Goal: Task Accomplishment & Management: Manage account settings

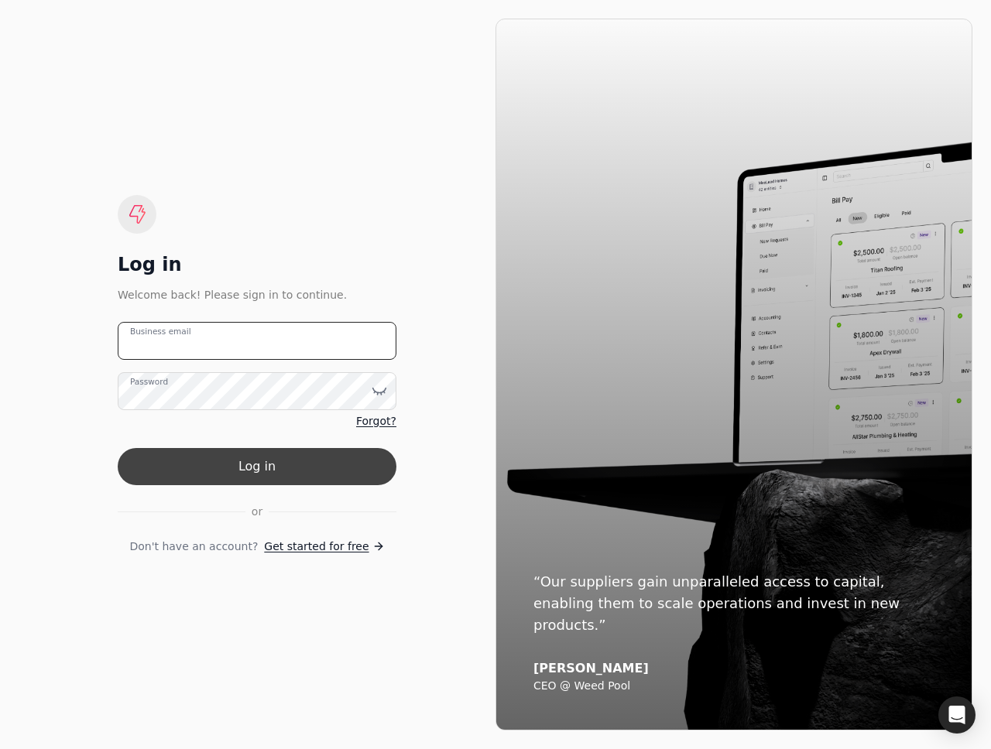
type email "team+pitell@helloquickly.com"
click at [225, 460] on button "Log in" at bounding box center [257, 466] width 279 height 37
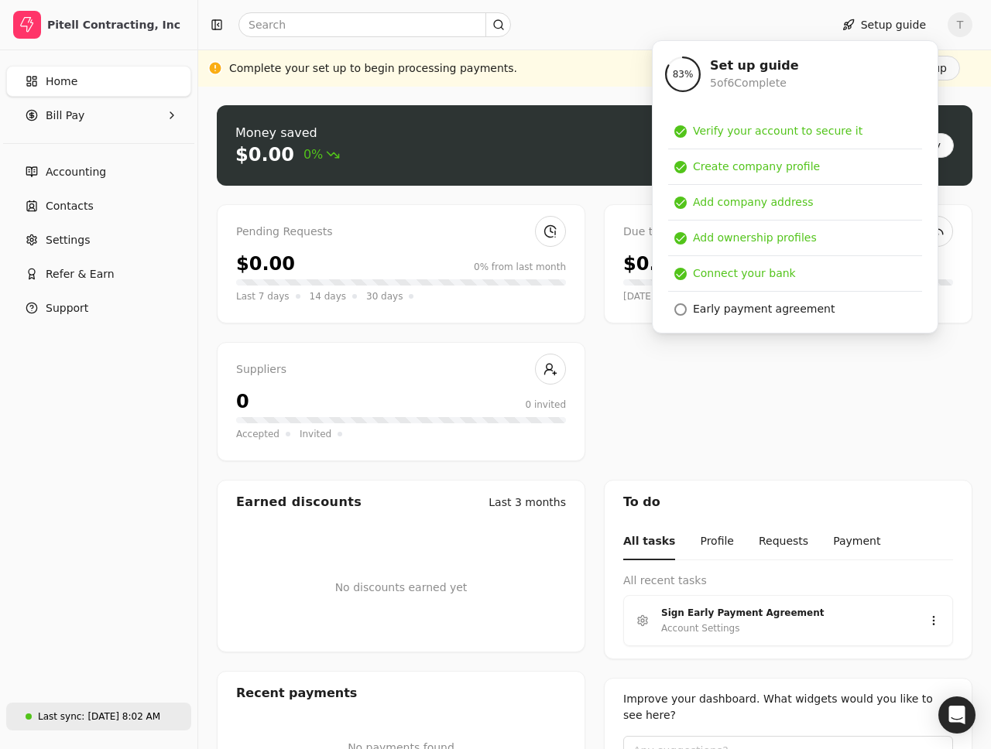
click at [149, 718] on div "Aug 21, 8:02 AM" at bounding box center [123, 717] width 73 height 14
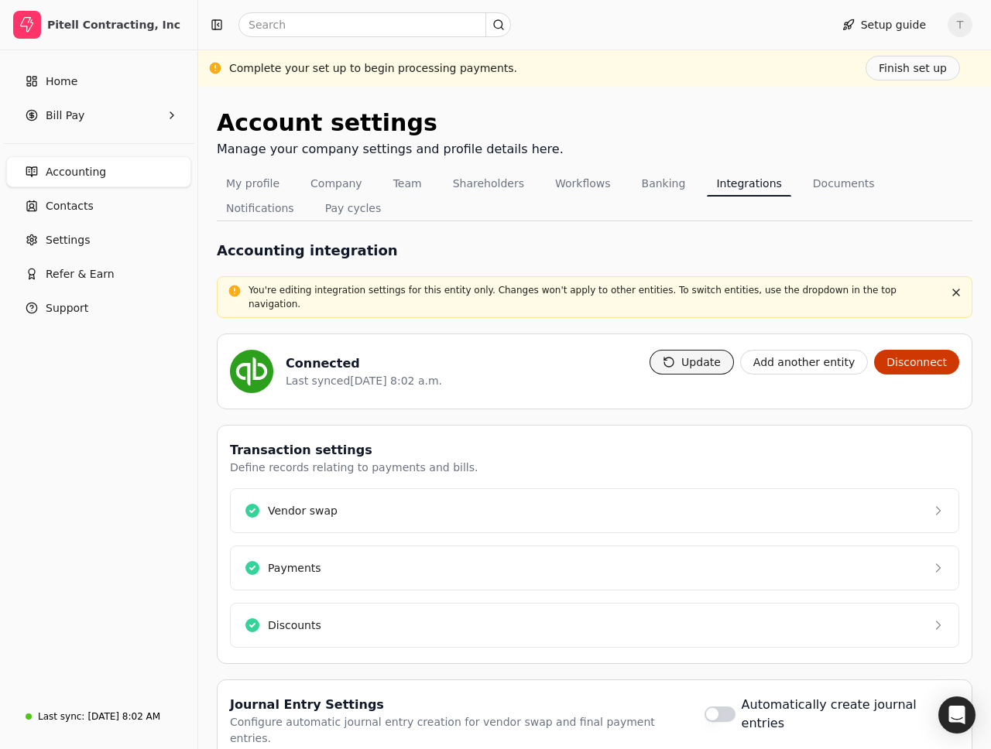
click at [700, 350] on button "Update" at bounding box center [691, 362] width 84 height 25
click at [959, 289] on button "button" at bounding box center [955, 292] width 19 height 19
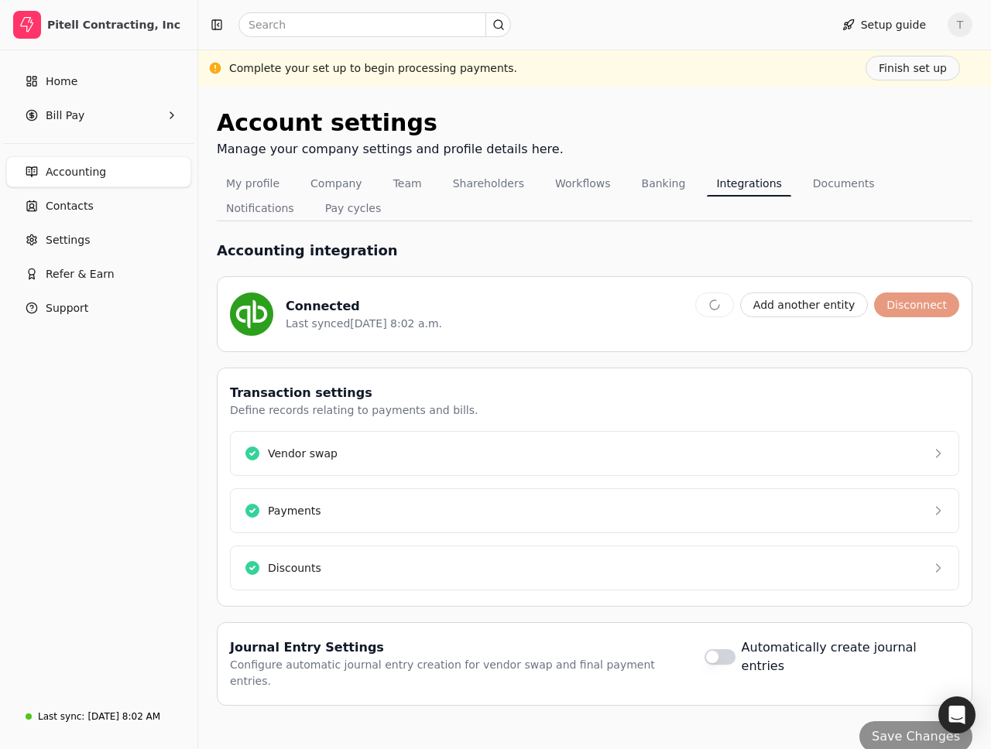
click at [954, 252] on div "Accounting integration" at bounding box center [594, 250] width 755 height 21
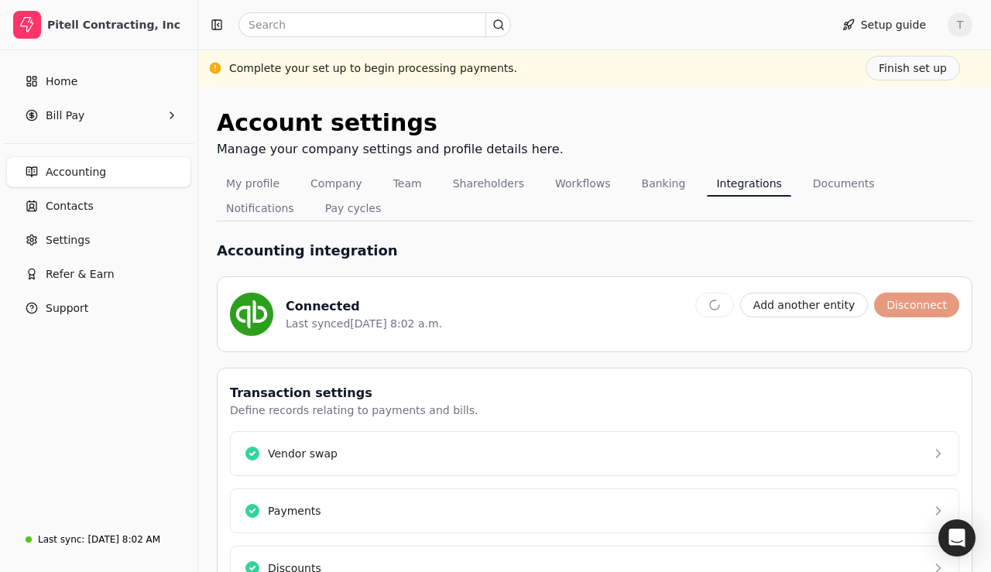
click at [608, 311] on div "Connected Last synced Aug 21, 8:02 a.m." at bounding box center [456, 314] width 453 height 43
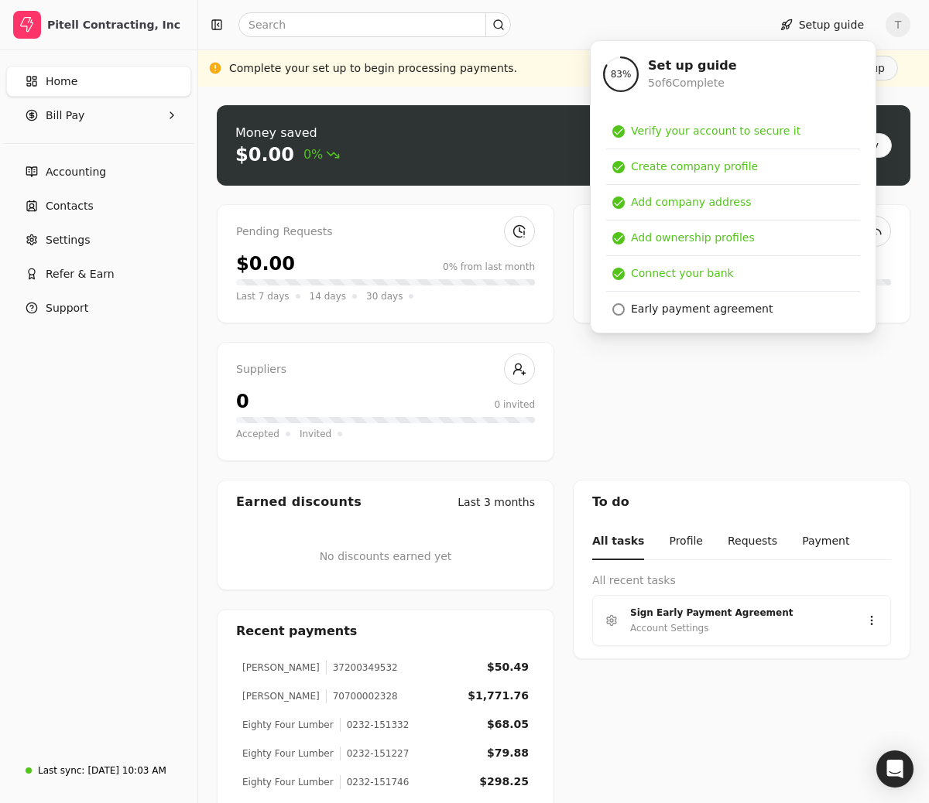
click at [729, 376] on div "Pending Requests $0.00 0% from last month Last 7 days 14 days 30 days Due to Qu…" at bounding box center [563, 332] width 693 height 257
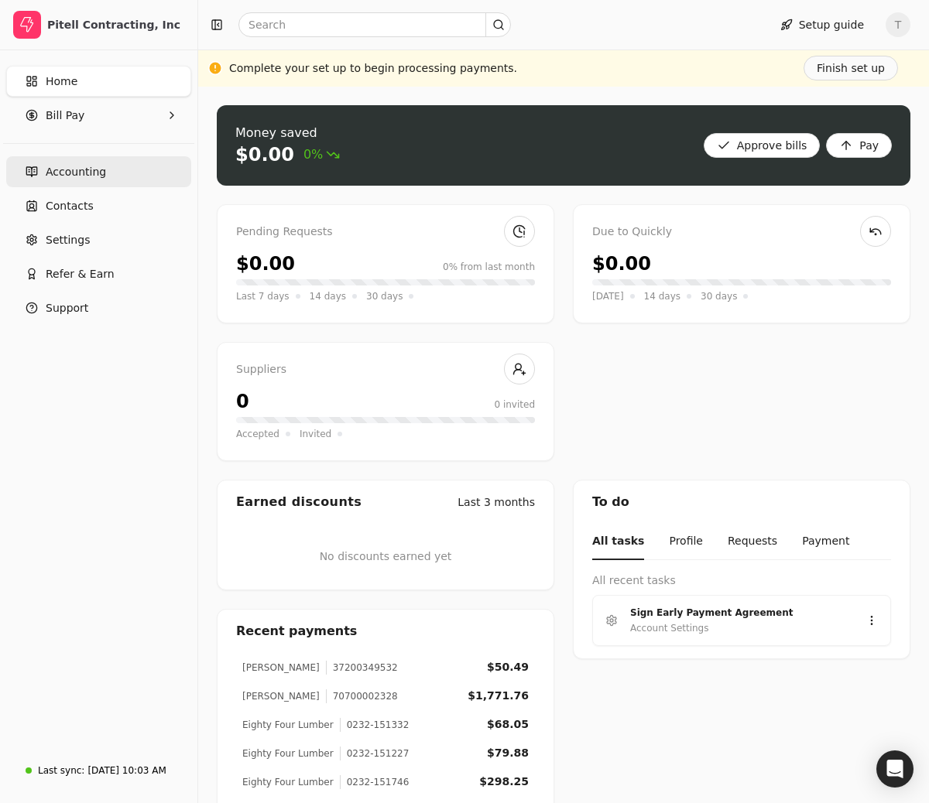
click at [84, 164] on span "Accounting" at bounding box center [76, 172] width 60 height 16
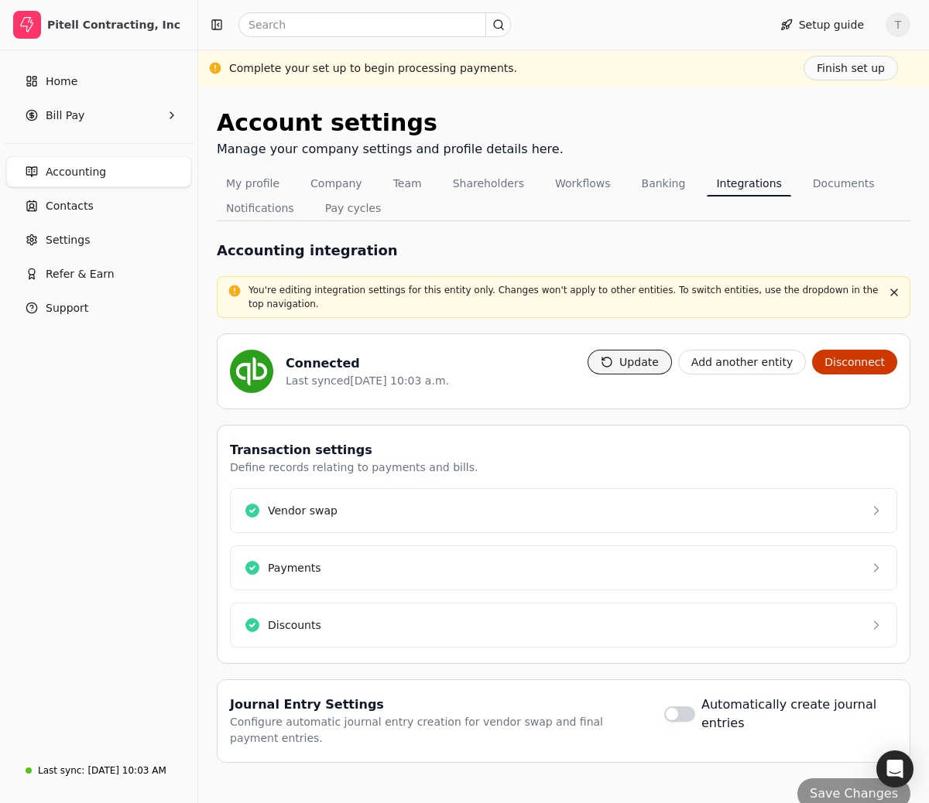
click at [655, 365] on button "Update" at bounding box center [629, 362] width 84 height 25
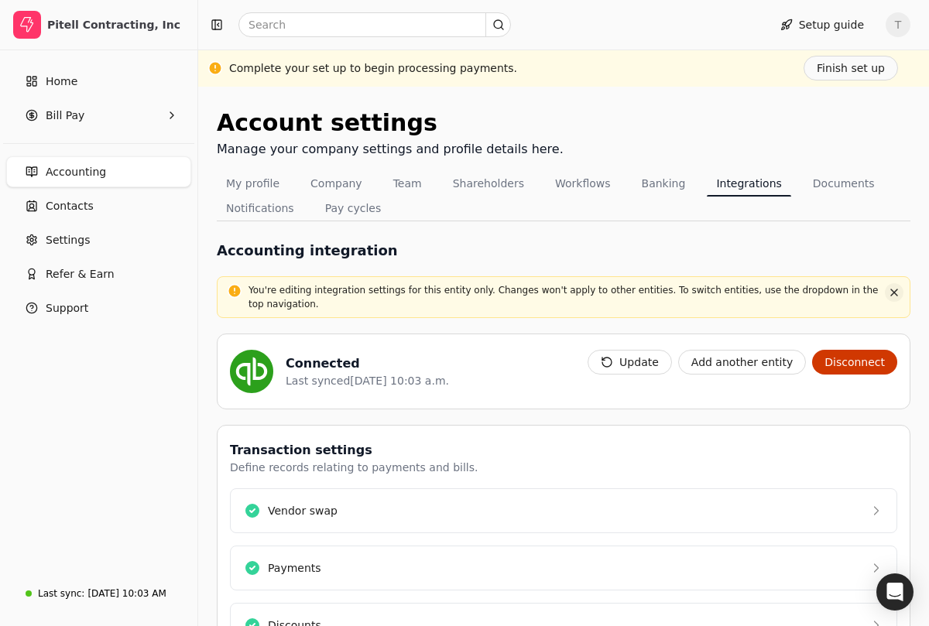
click at [894, 295] on button "button" at bounding box center [894, 292] width 19 height 19
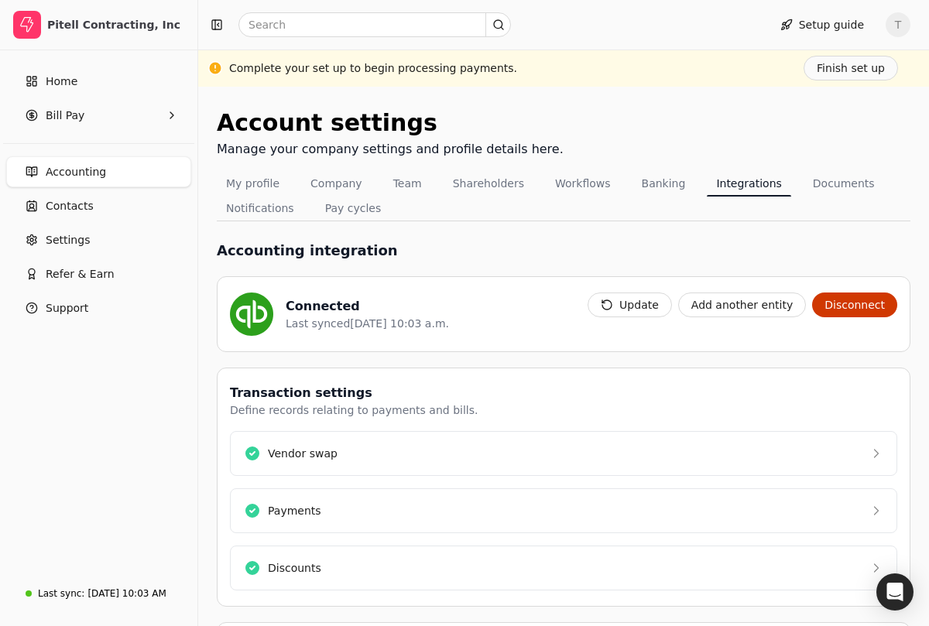
click at [902, 302] on div "Connected Last synced [DATE] 10:03 a.m. Update Add another entity Disconnect" at bounding box center [563, 314] width 693 height 76
drag, startPoint x: 902, startPoint y: 302, endPoint x: 597, endPoint y: 299, distance: 305.7
click at [597, 299] on div "Connected Last synced [DATE] 10:03 a.m. Update Add another entity Disconnect" at bounding box center [563, 314] width 693 height 76
click at [532, 237] on div "Accounting integration Connected Last synced [DATE] 10:03 a.m. Update Add anoth…" at bounding box center [563, 486] width 693 height 531
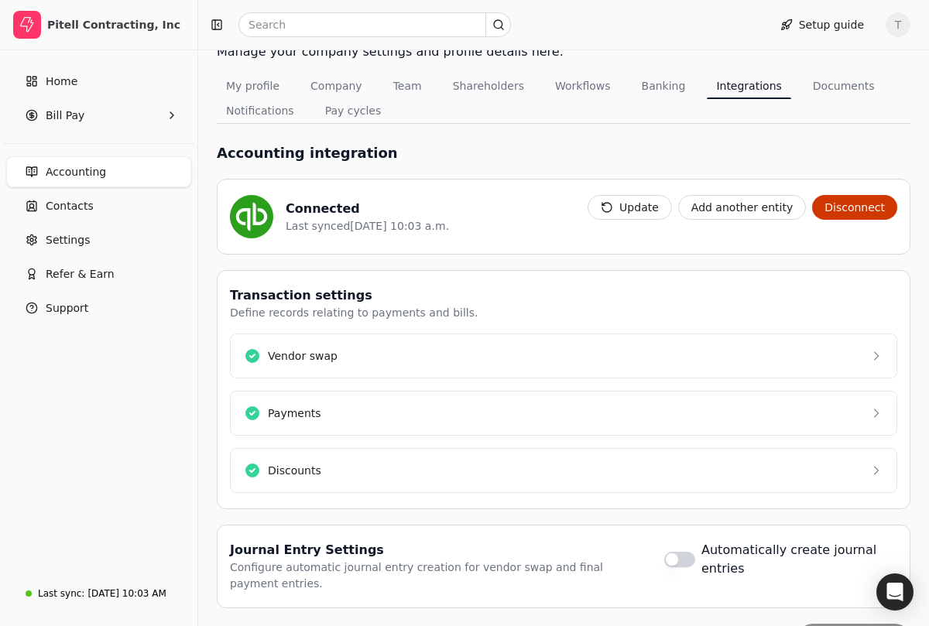
scroll to position [145, 0]
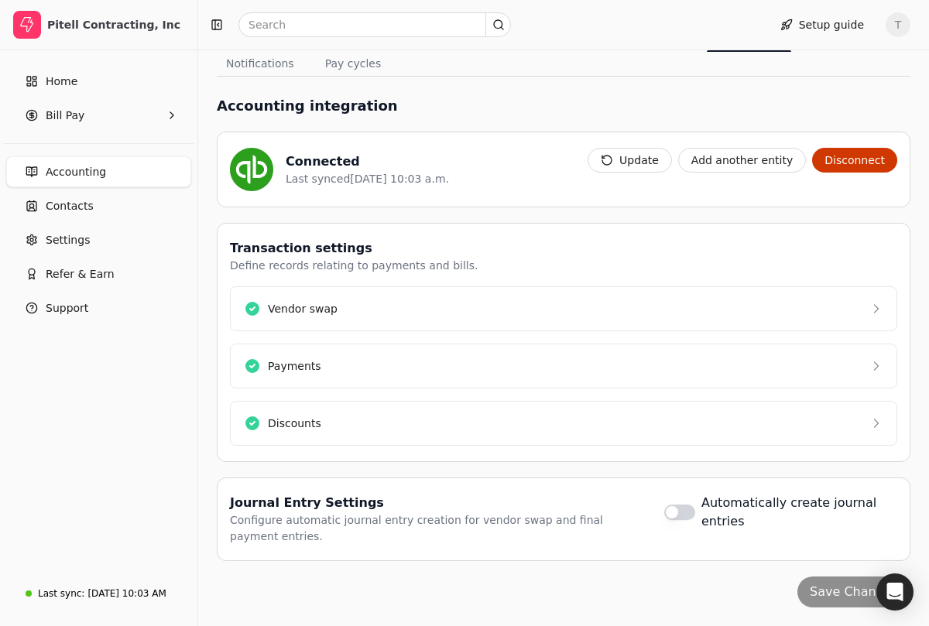
click at [894, 25] on span "T" at bounding box center [897, 24] width 25 height 25
click at [850, 98] on div "T Team Quickly Personal settings Sign Out" at bounding box center [823, 86] width 173 height 92
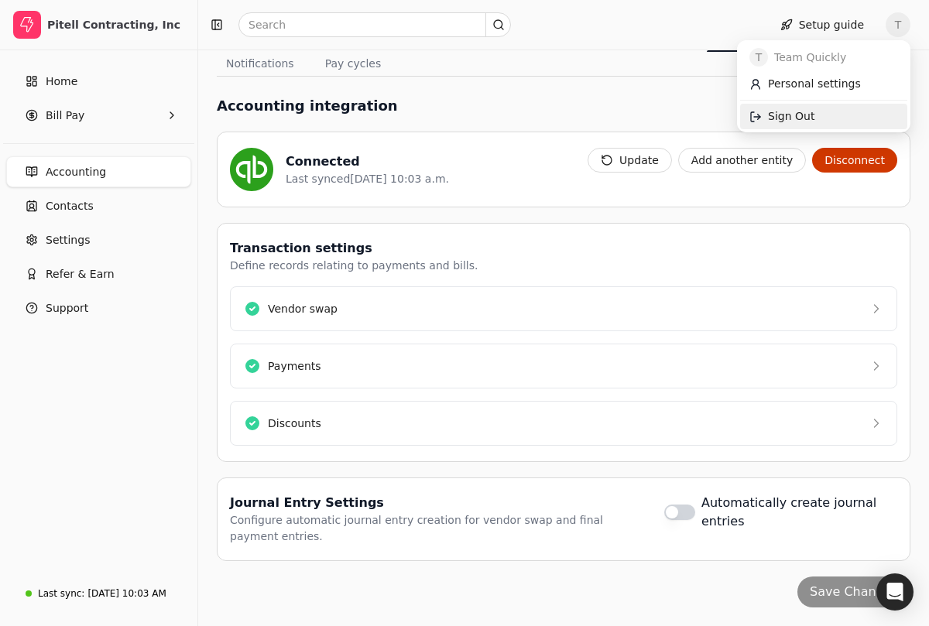
click at [850, 112] on link "Sign Out" at bounding box center [823, 117] width 167 height 26
